Goal: Transaction & Acquisition: Purchase product/service

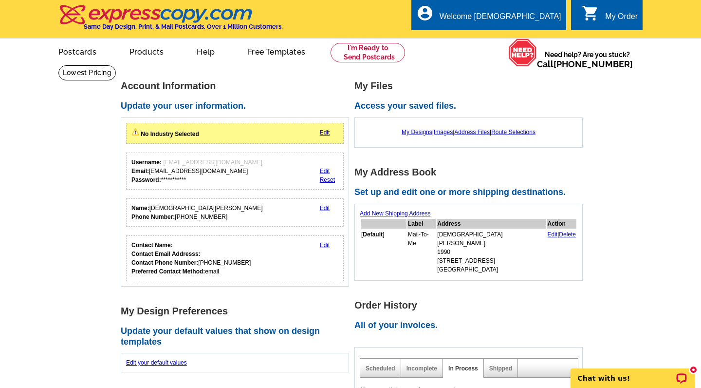
click at [325, 132] on link "Edit" at bounding box center [325, 132] width 10 height 7
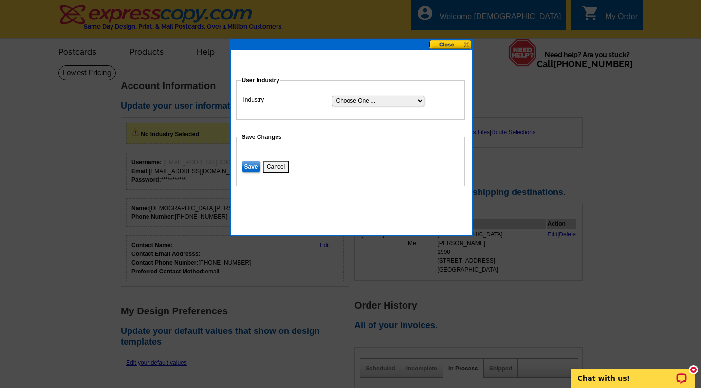
select select "2"
click at [251, 166] on input "Save" at bounding box center [251, 167] width 19 height 12
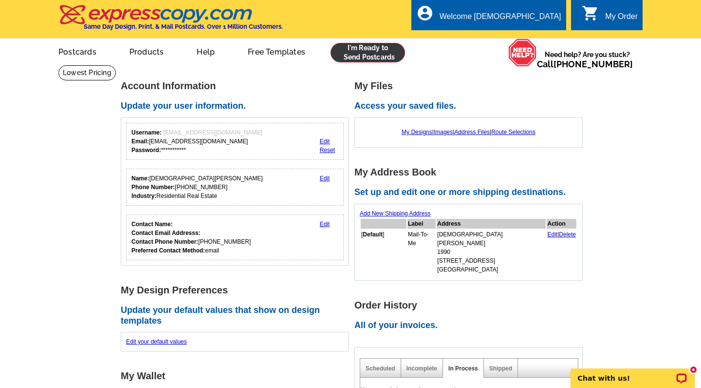
click at [378, 57] on link at bounding box center [368, 52] width 75 height 19
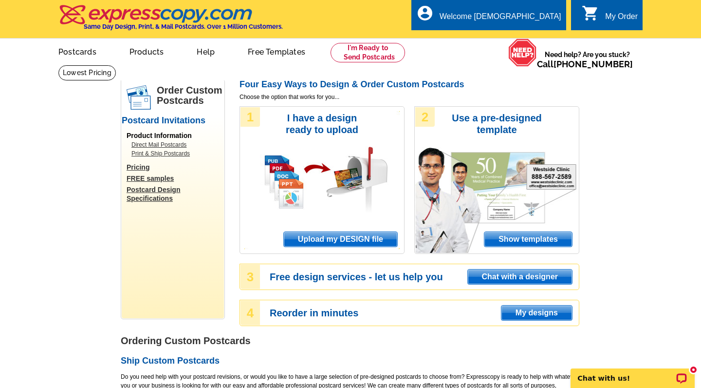
click at [355, 236] on span "Upload my DESIGN file" at bounding box center [340, 239] width 113 height 15
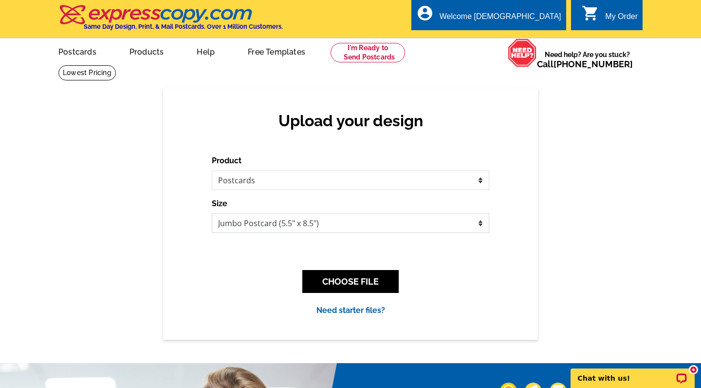
select select "1"
click at [355, 282] on button "CHOOSE FILE" at bounding box center [350, 281] width 96 height 23
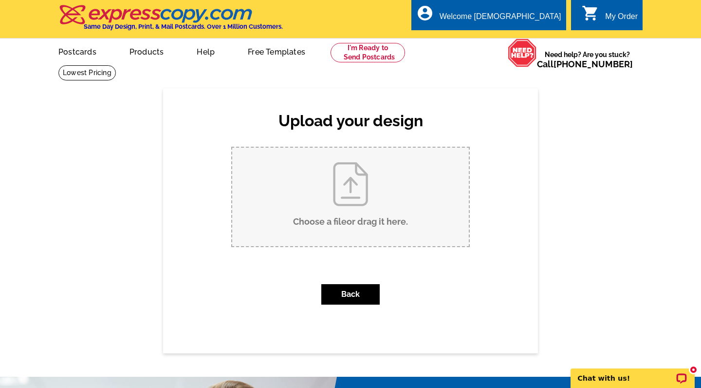
click at [344, 197] on input "Choose a file or drag it here ." at bounding box center [350, 197] width 237 height 98
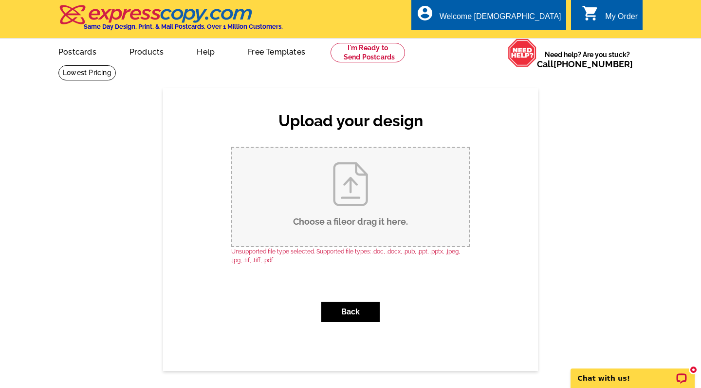
click at [341, 202] on input "Choose a file or drag it here ." at bounding box center [350, 197] width 237 height 98
click at [395, 186] on input "Choose a file or drag it here ." at bounding box center [350, 197] width 237 height 98
click at [375, 200] on input "Choose a file or drag it here ." at bounding box center [350, 197] width 237 height 98
click at [437, 199] on input "Choose a file or drag it here ." at bounding box center [350, 197] width 237 height 98
click at [350, 197] on input "Choose a file or drag it here ." at bounding box center [350, 197] width 237 height 98
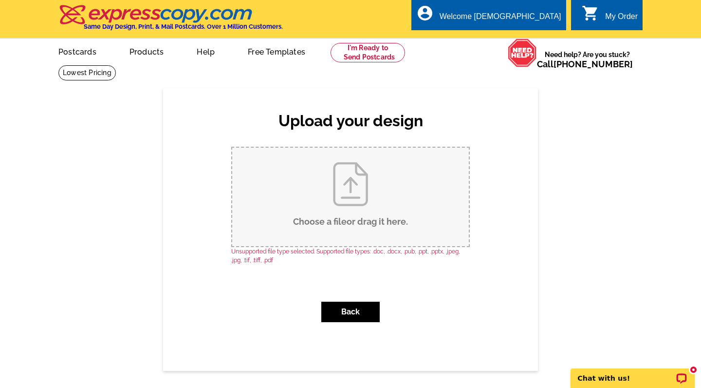
type input "C:\fakepath\Grey and White Luxury Marble Just Listed Real Estate Postcard.pdf"
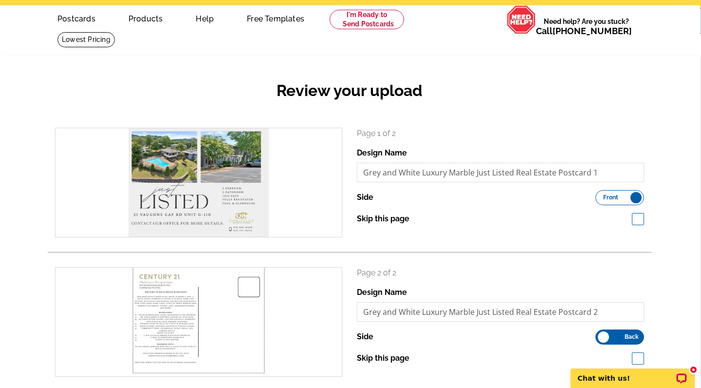
scroll to position [35, 1]
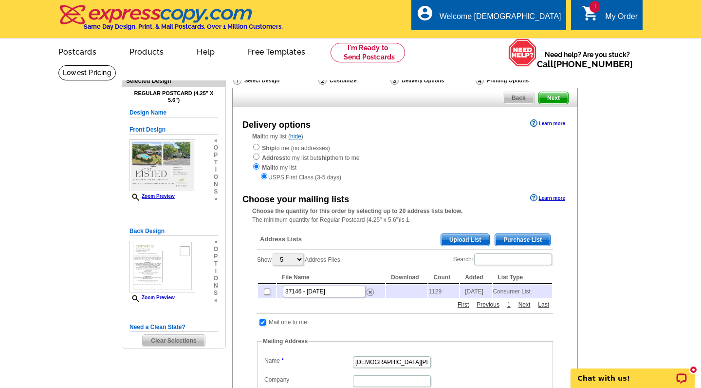
click at [477, 234] on span "Upload List" at bounding box center [465, 240] width 48 height 12
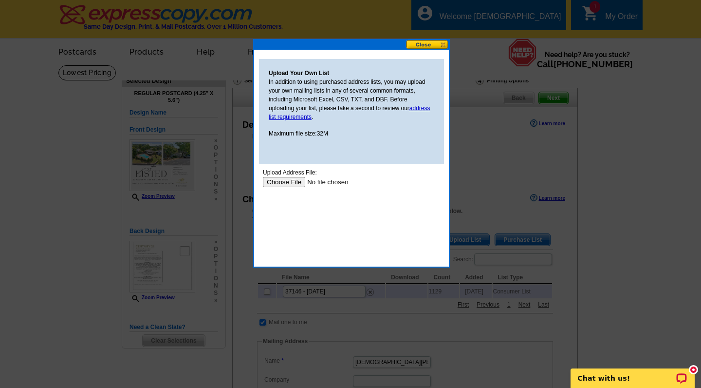
click at [288, 187] on body "Upload Address File: Upload" at bounding box center [351, 212] width 177 height 88
click at [288, 181] on input "file" at bounding box center [324, 182] width 123 height 10
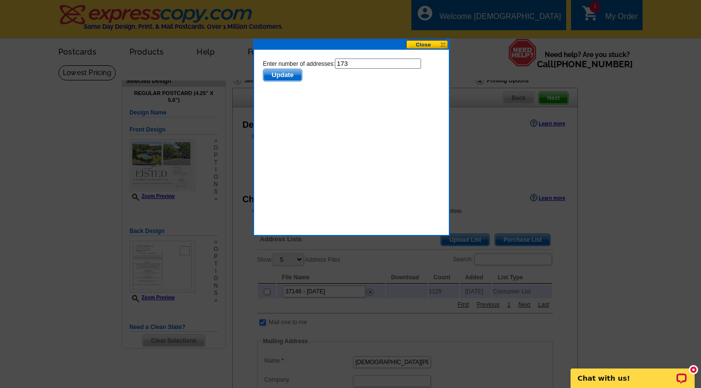
click at [288, 74] on span "Update" at bounding box center [282, 75] width 38 height 12
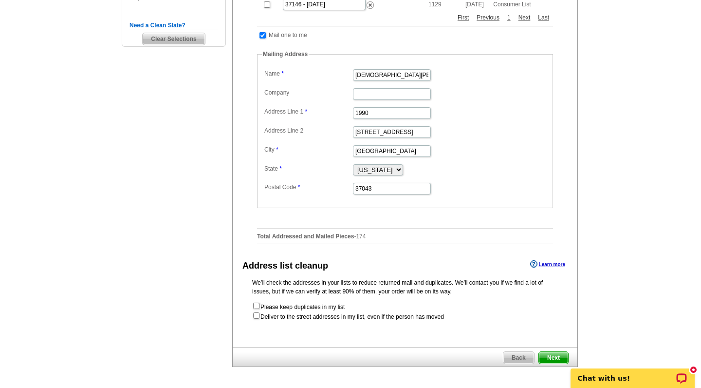
scroll to position [325, 0]
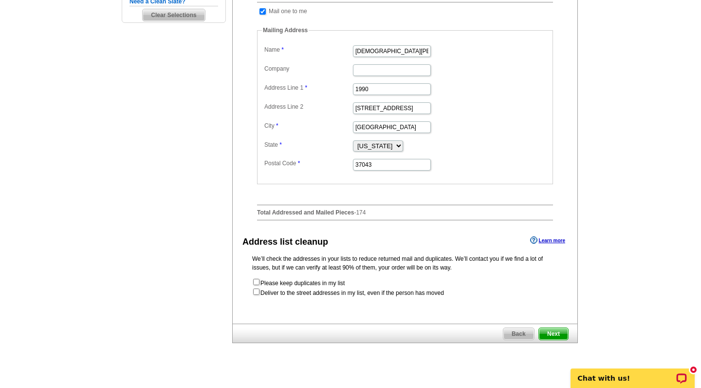
click at [257, 292] on input "checkbox" at bounding box center [256, 291] width 6 height 6
checkbox input "true"
radio input "true"
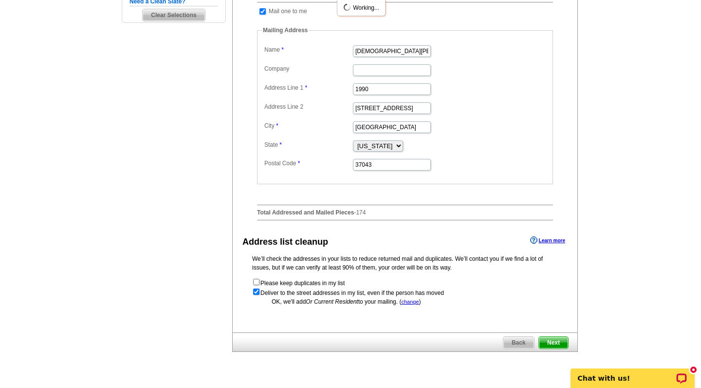
scroll to position [0, 0]
drag, startPoint x: 371, startPoint y: 93, endPoint x: 312, endPoint y: 93, distance: 58.4
type input "2150 WIlma Rudolph Blvd. Ste 1"
type input "37040"
click at [556, 344] on span "Next" at bounding box center [553, 342] width 29 height 12
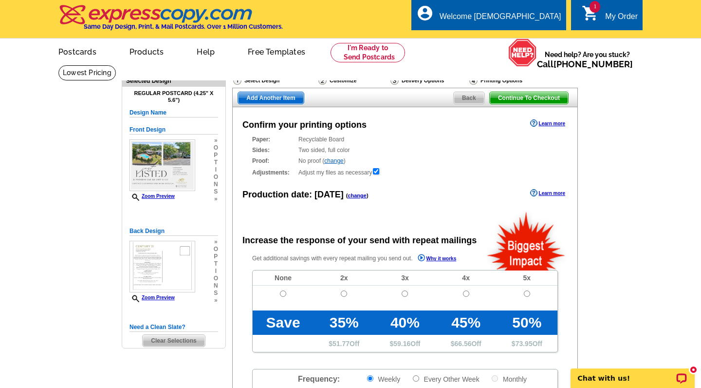
radio input "false"
click at [339, 159] on link "change" at bounding box center [333, 160] width 19 height 7
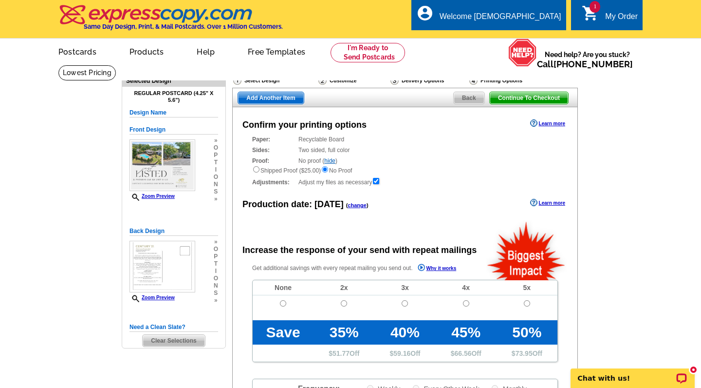
click at [334, 161] on link "hide" at bounding box center [329, 160] width 11 height 7
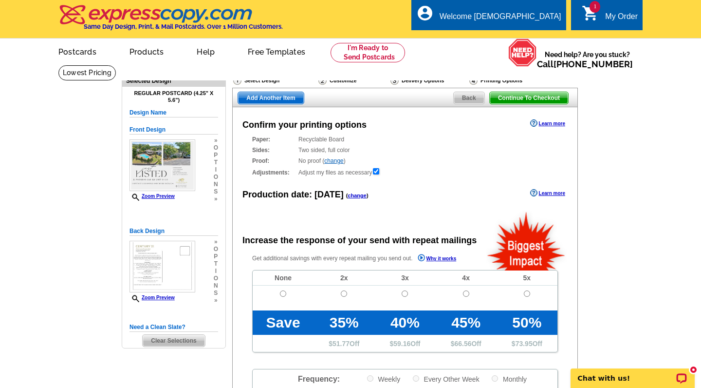
click at [649, 175] on main "Need Help? call 800-260-5887, chat with support, or have our designers make som…" at bounding box center [350, 329] width 701 height 529
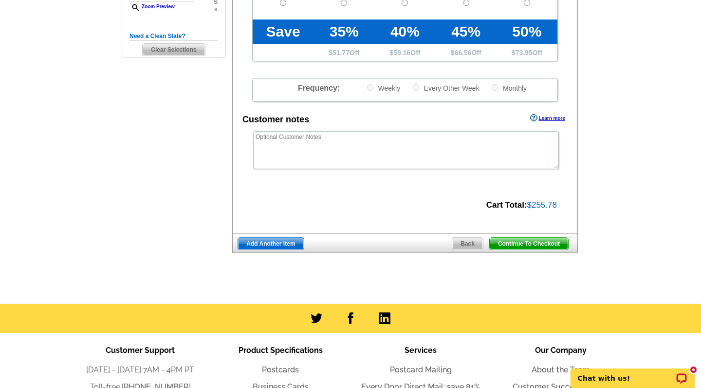
scroll to position [312, 0]
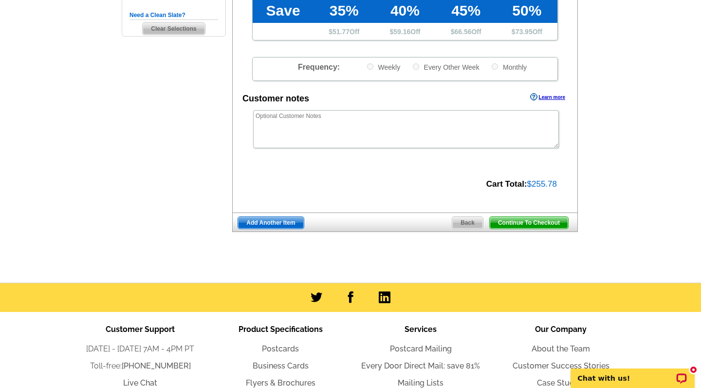
click at [526, 222] on span "Continue To Checkout" at bounding box center [529, 223] width 78 height 12
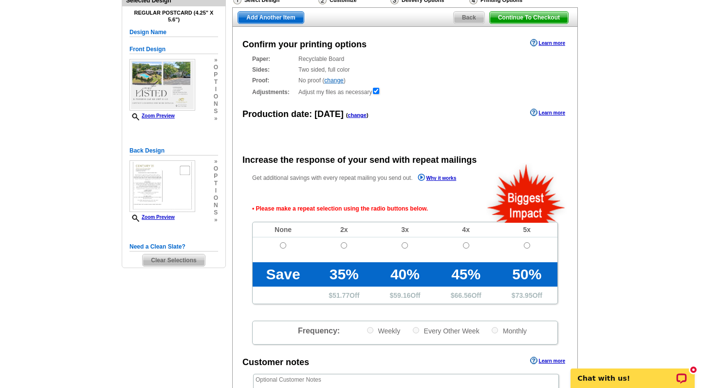
scroll to position [76, 0]
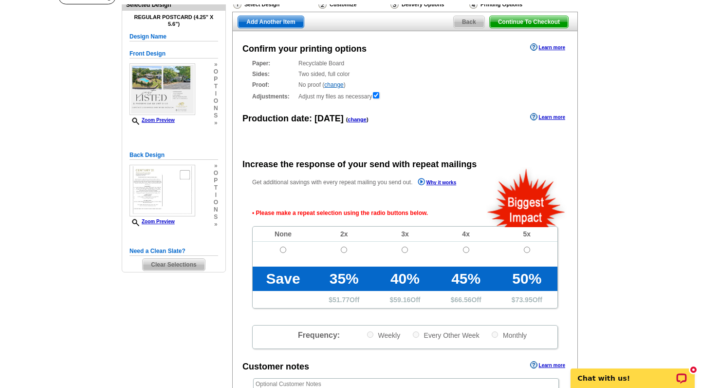
click at [282, 250] on input "radio" at bounding box center [283, 249] width 6 height 6
radio input "true"
click at [537, 23] on span "Continue To Checkout" at bounding box center [529, 22] width 78 height 12
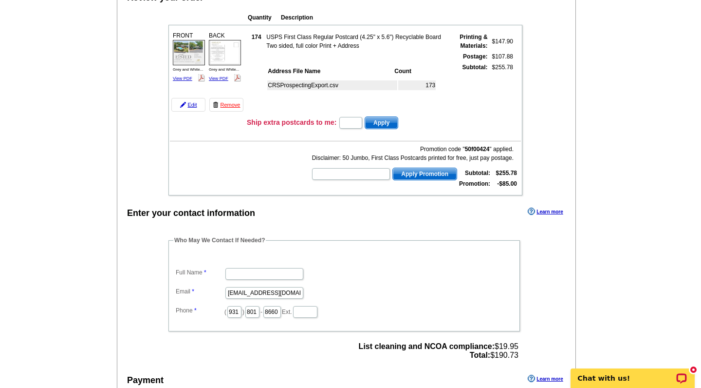
scroll to position [116, 0]
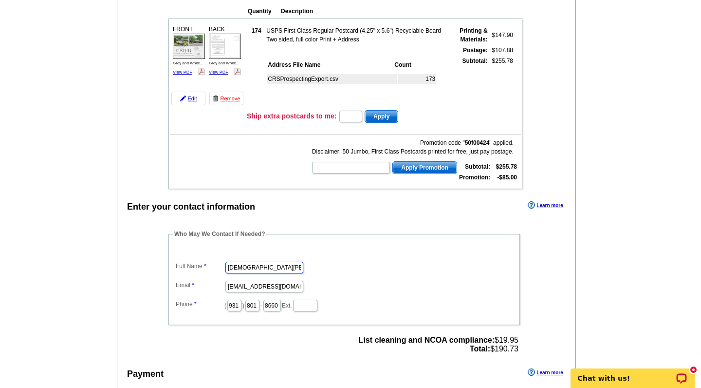
type input "[DEMOGRAPHIC_DATA][PERSON_NAME]"
click at [479, 292] on dd "[EMAIL_ADDRESS][DOMAIN_NAME]" at bounding box center [344, 285] width 342 height 15
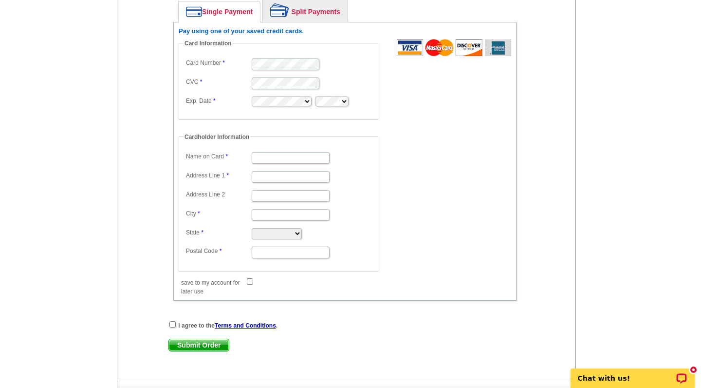
scroll to position [508, 0]
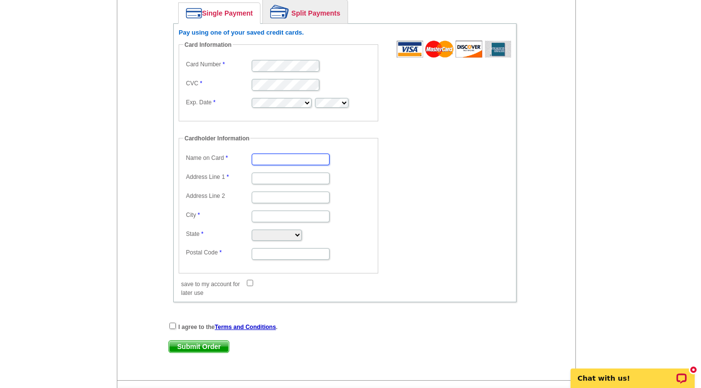
type input "[DEMOGRAPHIC_DATA][PERSON_NAME]"
type input "[STREET_ADDRESS]"
type input "[GEOGRAPHIC_DATA]"
select select "TN"
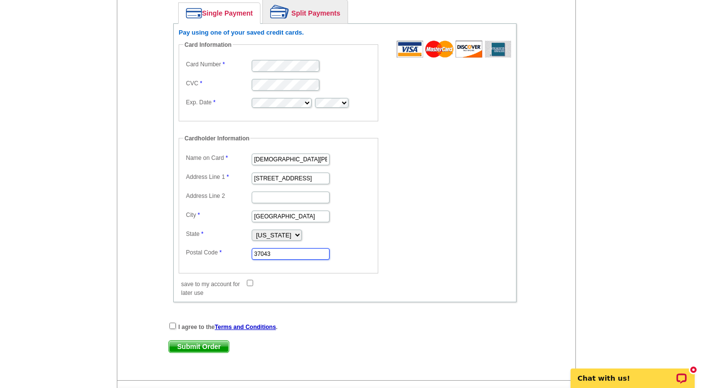
type input "37043"
click at [480, 223] on form "Card Information Card Number CVC Exp. Date Cardholder Information Name on Card …" at bounding box center [345, 163] width 333 height 246
click at [250, 280] on input "save to my account for later use" at bounding box center [250, 283] width 6 height 6
checkbox input "true"
click at [172, 324] on input "checkbox" at bounding box center [172, 325] width 6 height 6
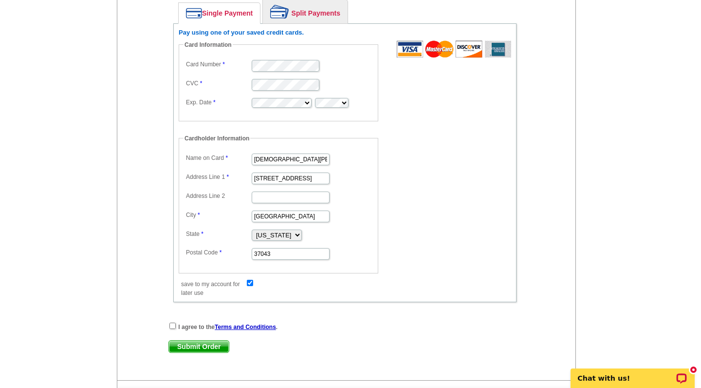
checkbox input "true"
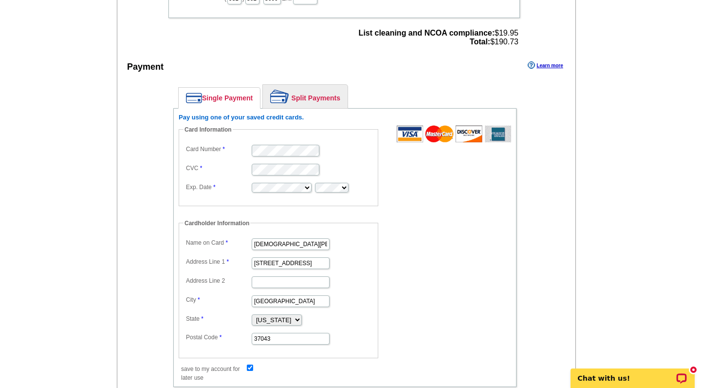
scroll to position [422, 0]
click at [417, 236] on form "Card Information Card Number CVC Exp. Date Cardholder Information Name on Card …" at bounding box center [345, 249] width 333 height 246
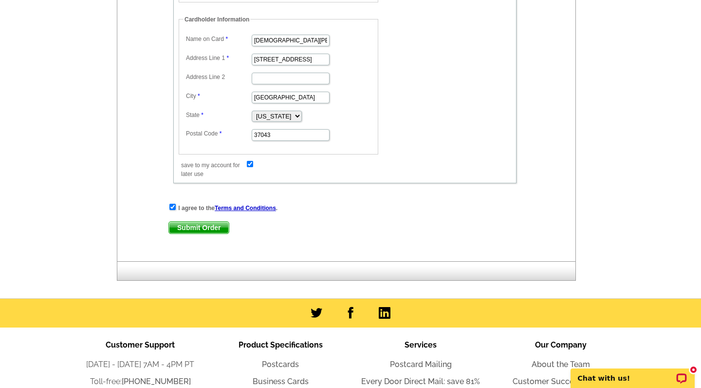
scroll to position [630, 0]
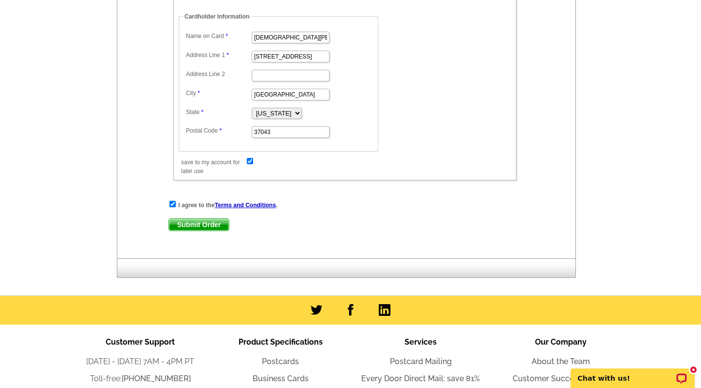
click at [218, 222] on span "Submit Order" at bounding box center [199, 225] width 60 height 12
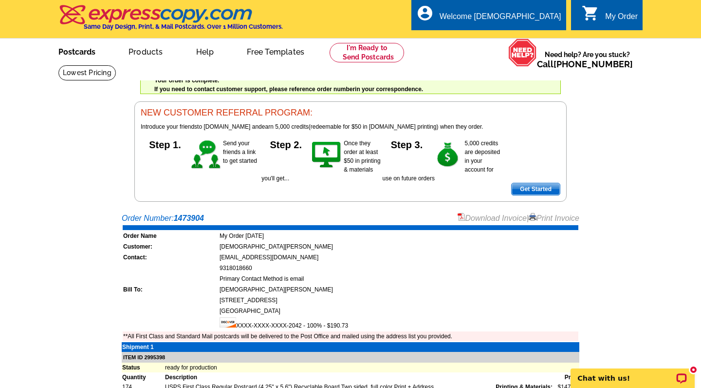
click at [77, 47] on link "Postcards" at bounding box center [77, 50] width 68 height 23
